Goal: Information Seeking & Learning: Find specific fact

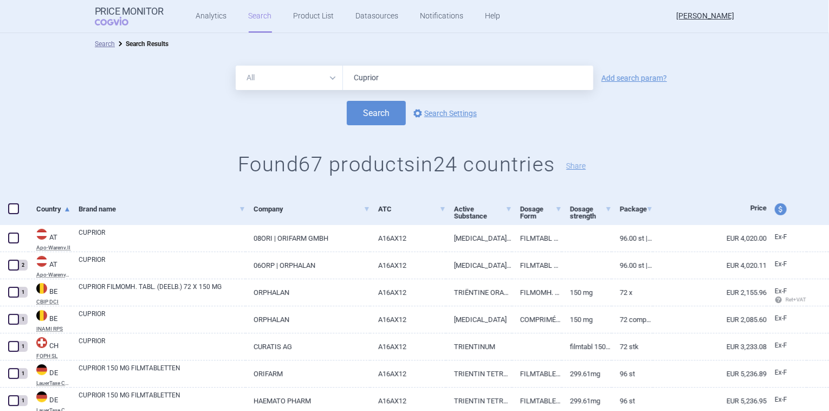
drag, startPoint x: 380, startPoint y: 77, endPoint x: 350, endPoint y: 81, distance: 29.4
click at [350, 81] on input "Cuprior" at bounding box center [468, 78] width 250 height 24
type input "trientin"
click at [347, 101] on button "Search" at bounding box center [376, 113] width 59 height 24
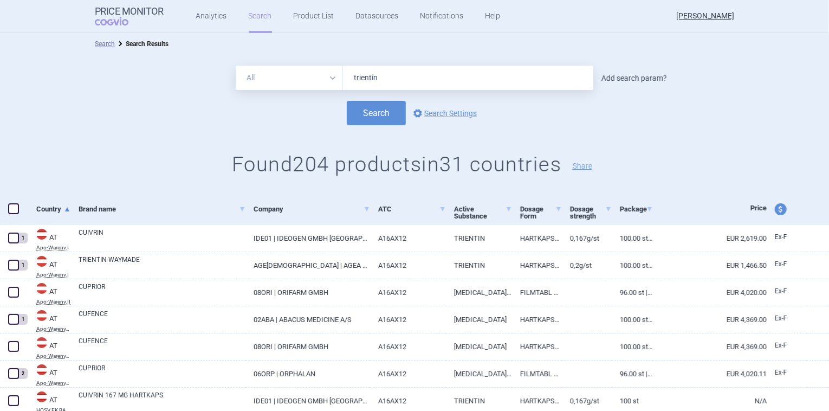
click at [605, 74] on link "Add search param?" at bounding box center [634, 78] width 66 height 8
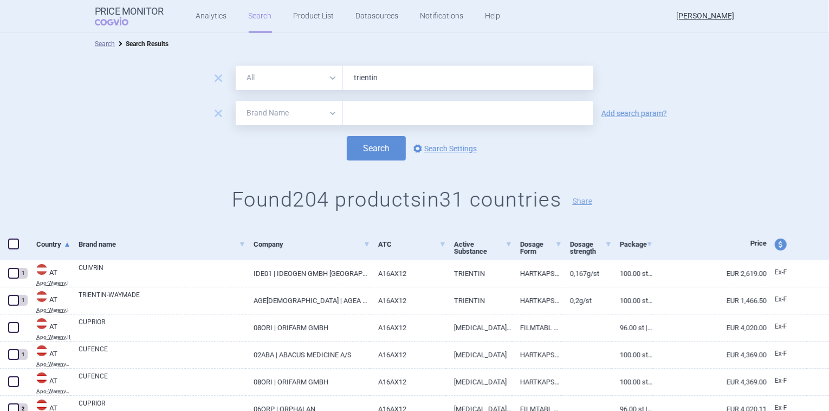
click at [327, 107] on select "All Brand Name ATC Company Active Substance Country Newer than" at bounding box center [289, 113] width 107 height 24
select select "country"
click at [236, 101] on select "All Brand Name ATC Company Active Substance Country Newer than" at bounding box center [289, 113] width 107 height 24
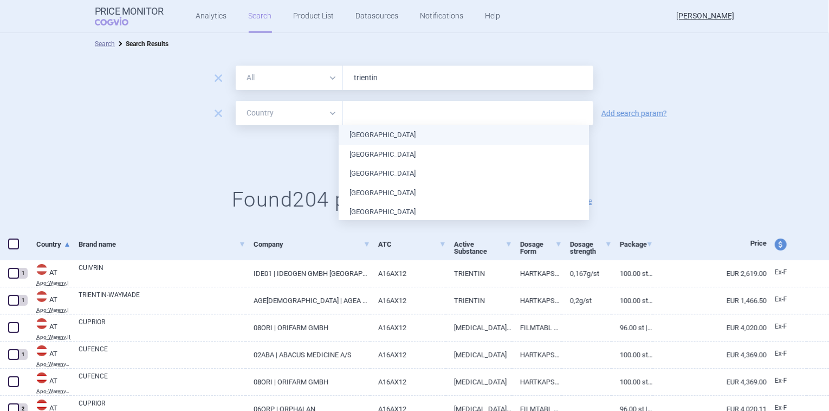
click at [368, 111] on input "text" at bounding box center [467, 113] width 239 height 14
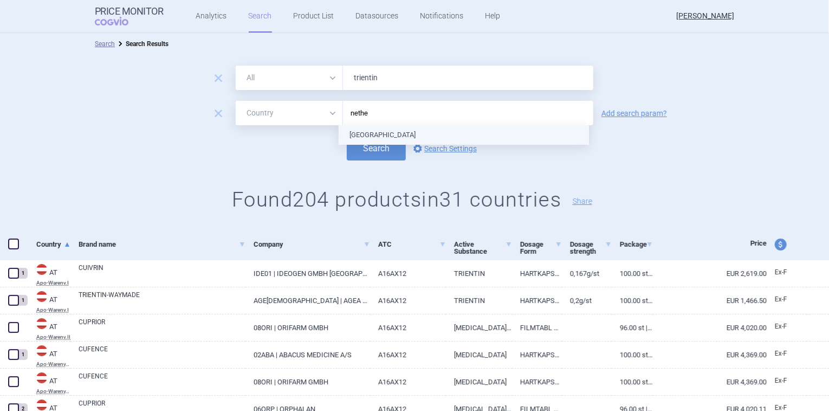
type input "nether"
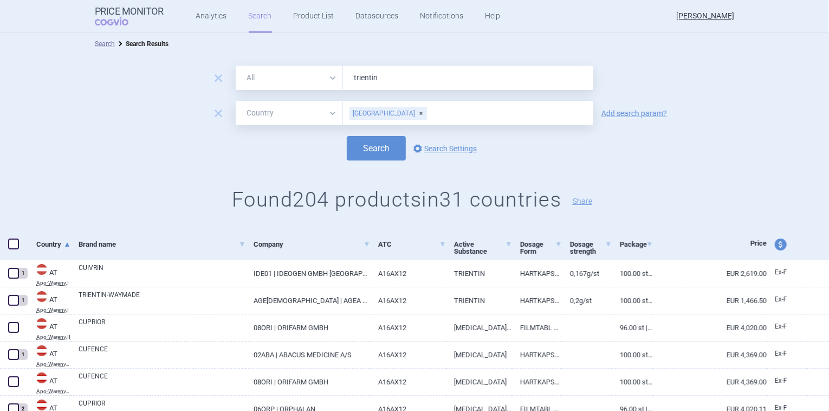
click at [299, 150] on div "Search options Search Settings" at bounding box center [414, 148] width 829 height 24
click at [377, 146] on button "Search" at bounding box center [376, 148] width 59 height 24
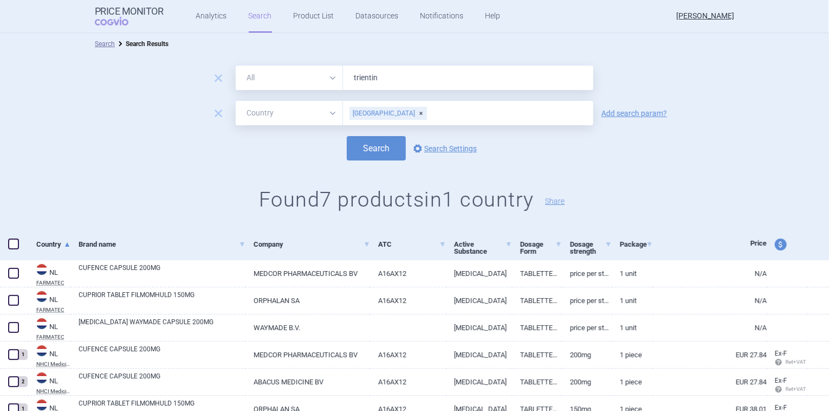
drag, startPoint x: 381, startPoint y: 77, endPoint x: 346, endPoint y: 76, distance: 35.2
click at [346, 76] on input "trientin" at bounding box center [468, 78] width 250 height 24
type input "tillomed"
click at [347, 136] on button "Search" at bounding box center [376, 148] width 59 height 24
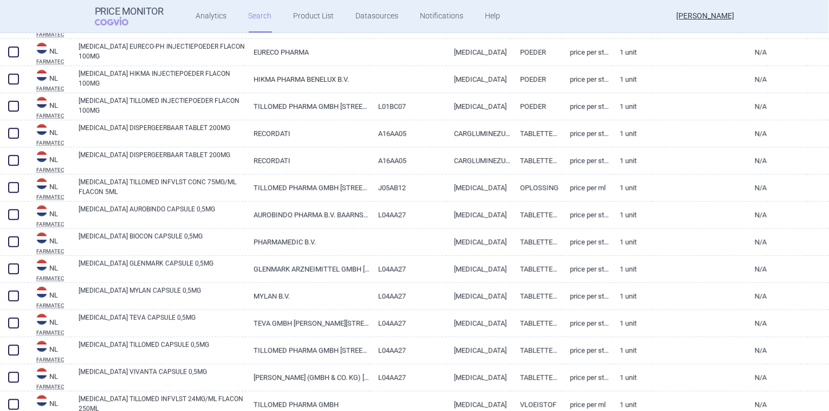
scroll to position [433, 0]
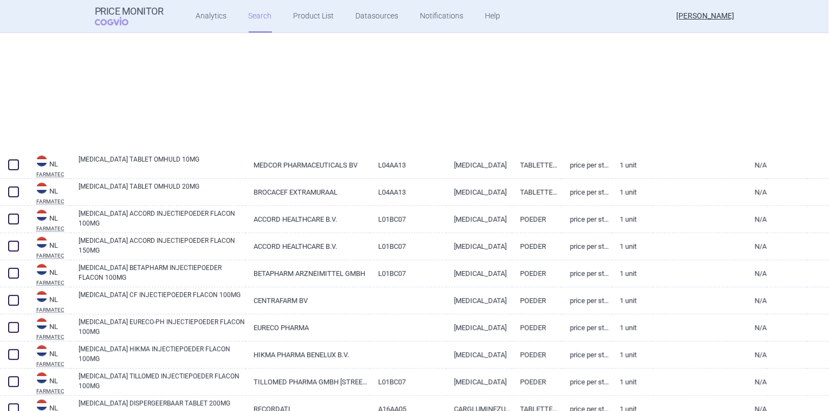
select select "country"
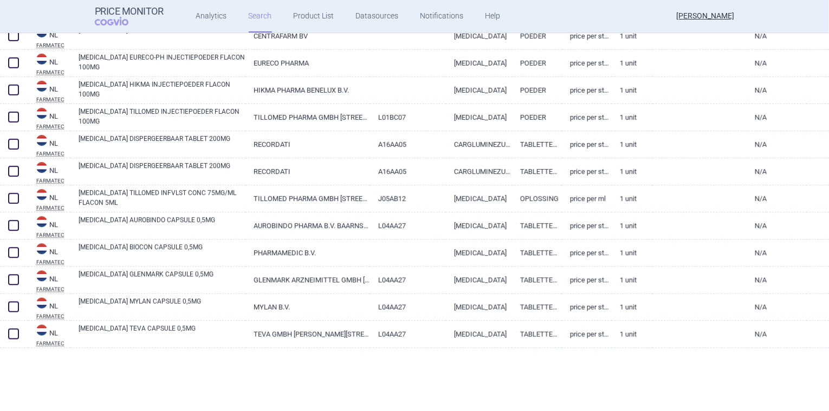
scroll to position [48, 0]
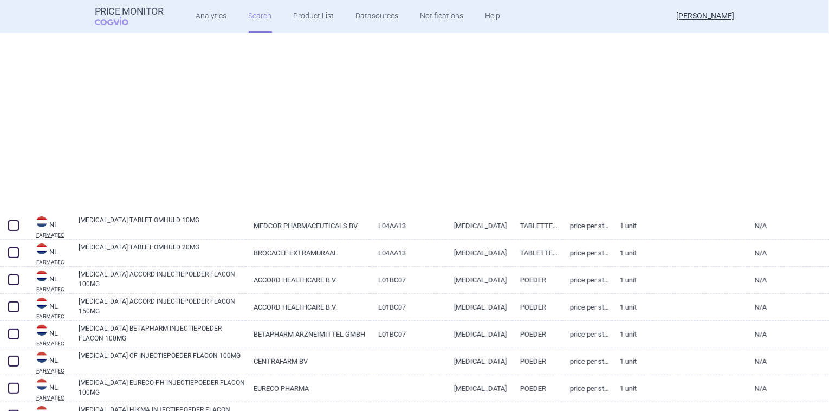
select select "country"
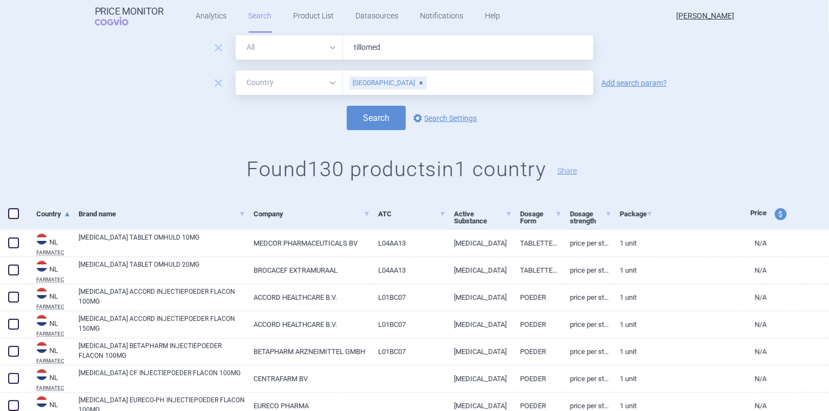
scroll to position [0, 0]
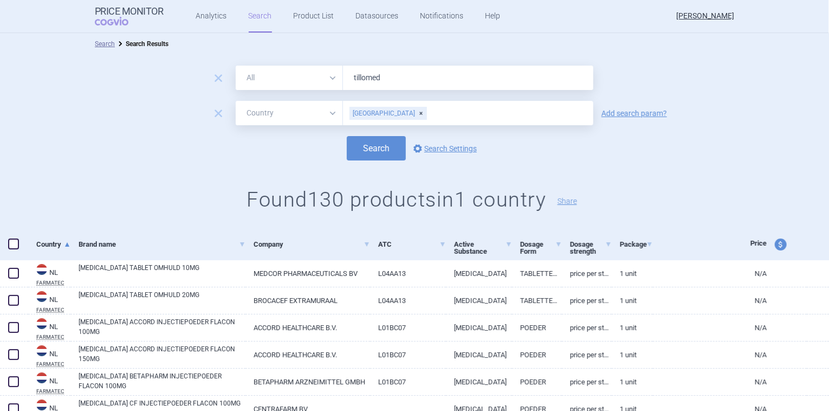
click at [347, 74] on input "tillomed" at bounding box center [468, 78] width 250 height 24
click at [347, 136] on button "Search" at bounding box center [376, 148] width 59 height 24
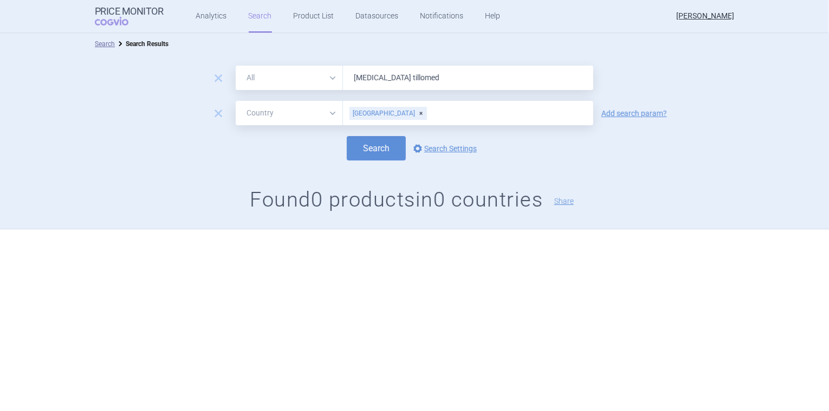
type input "[MEDICAL_DATA] tillomed"
click at [347, 136] on button "Search" at bounding box center [376, 148] width 59 height 24
